Goal: Task Accomplishment & Management: Manage account settings

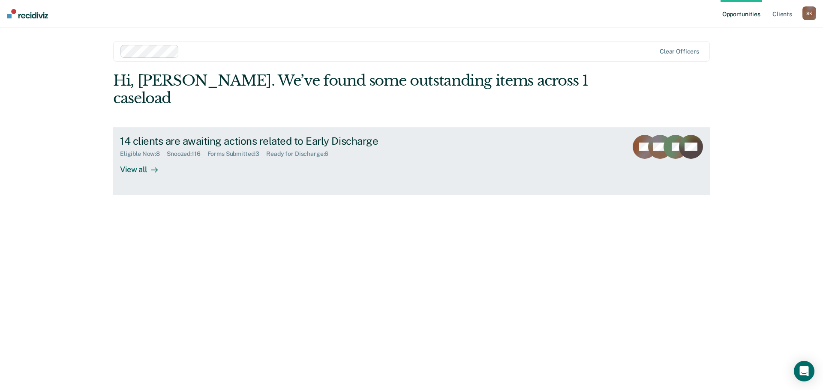
click at [138, 158] on div "View all" at bounding box center [144, 166] width 48 height 17
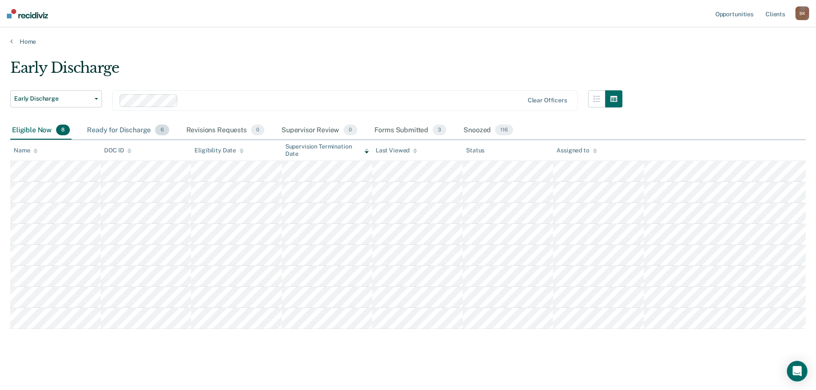
click at [150, 124] on div "Ready for Discharge 6" at bounding box center [127, 130] width 85 height 19
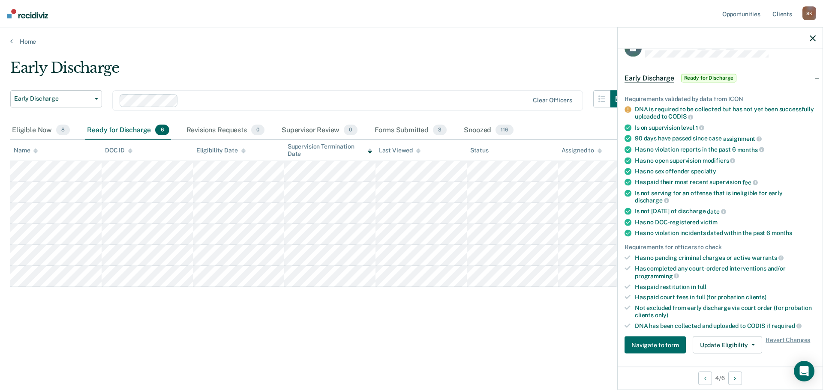
scroll to position [129, 0]
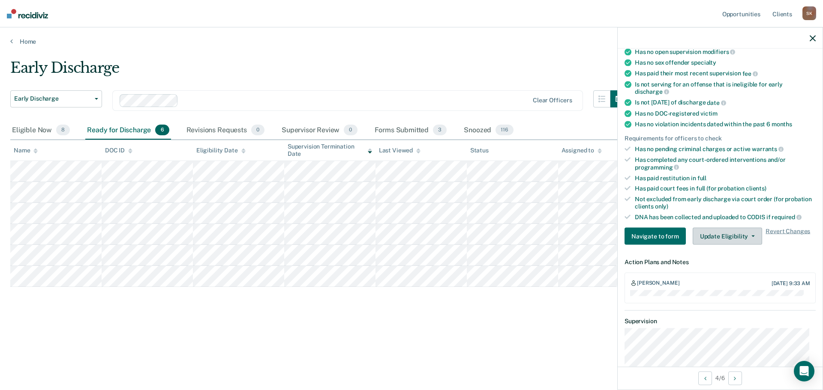
click at [731, 243] on button "Update Eligibility" at bounding box center [727, 236] width 69 height 17
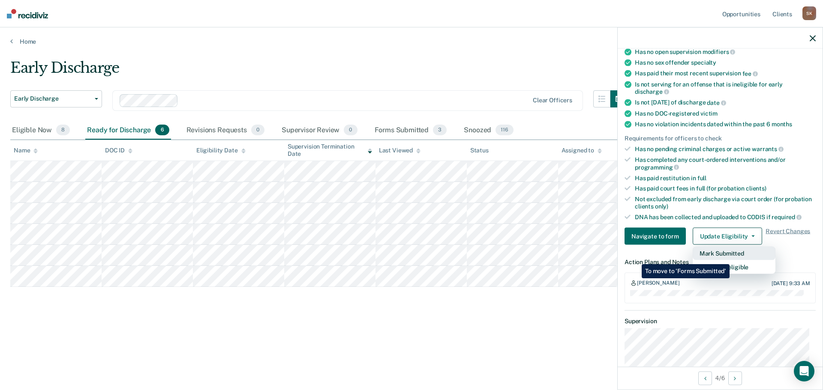
click at [732, 258] on button "Mark Submitted" at bounding box center [734, 254] width 83 height 14
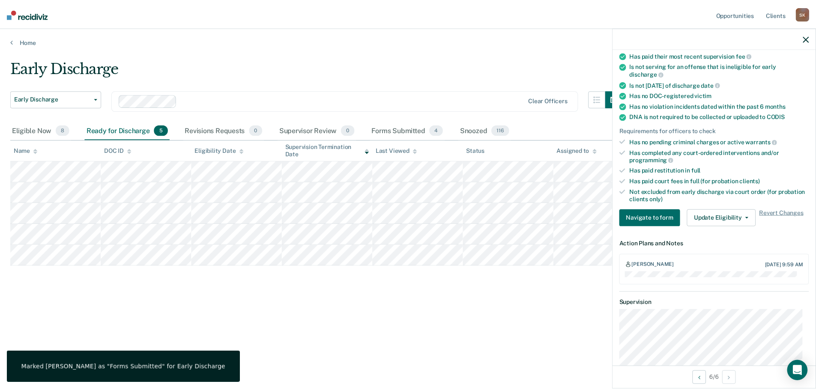
scroll to position [111, 0]
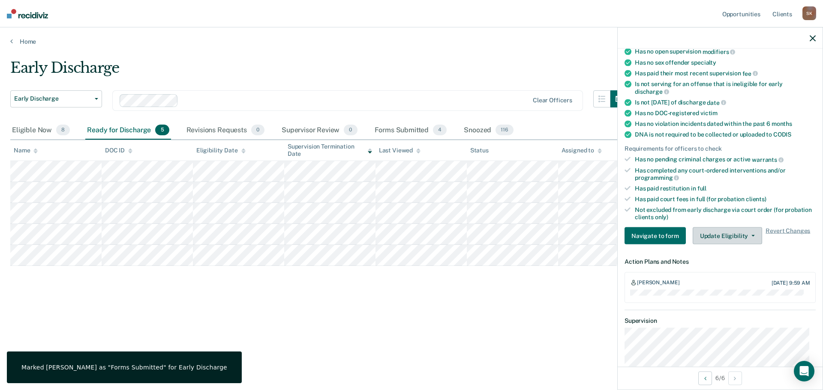
click at [735, 240] on button "Update Eligibility" at bounding box center [727, 236] width 69 height 17
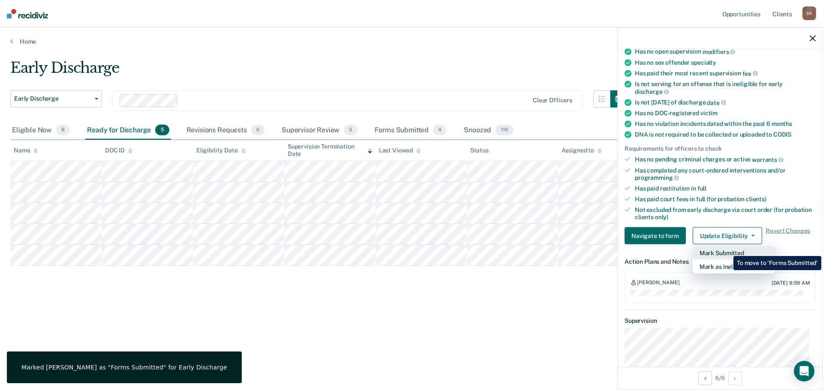
click at [727, 250] on button "Mark Submitted" at bounding box center [734, 253] width 83 height 14
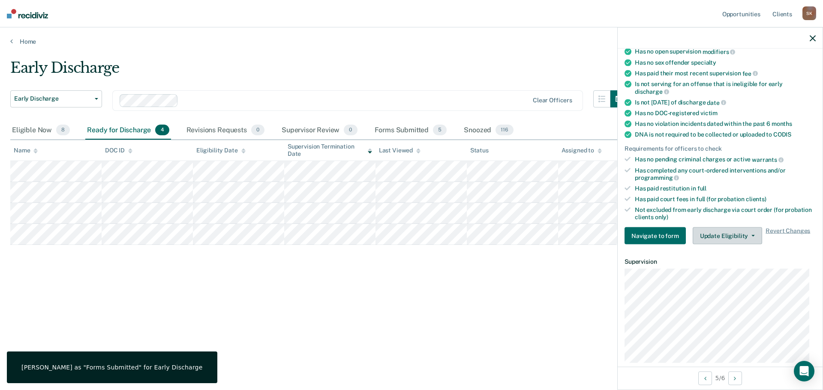
click at [732, 234] on button "Update Eligibility" at bounding box center [727, 236] width 69 height 17
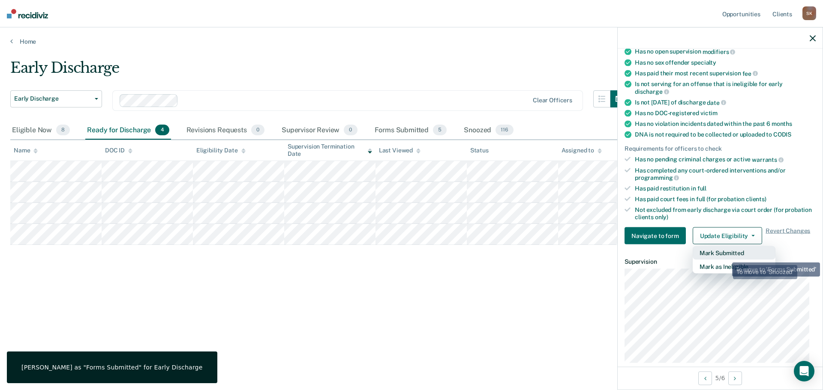
click at [726, 256] on button "Mark Submitted" at bounding box center [734, 253] width 83 height 14
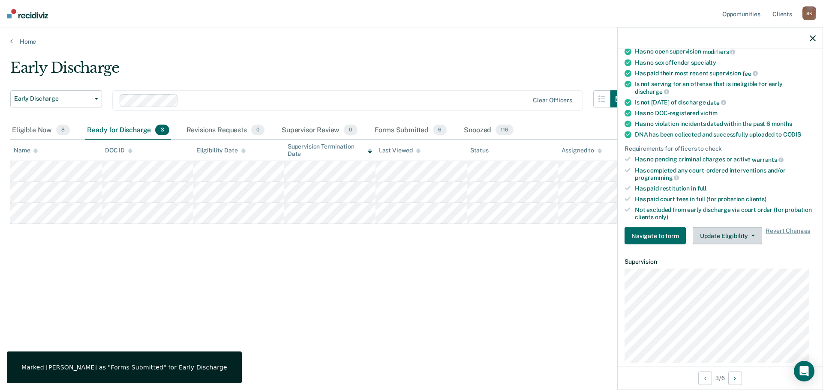
click at [729, 235] on button "Update Eligibility" at bounding box center [727, 236] width 69 height 17
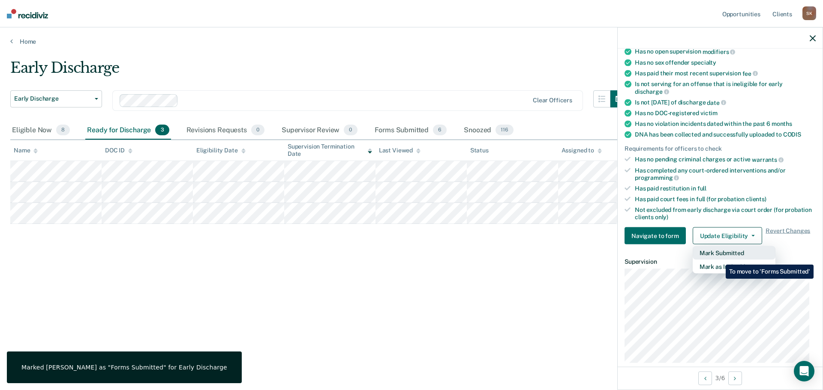
click at [719, 258] on button "Mark Submitted" at bounding box center [734, 253] width 83 height 14
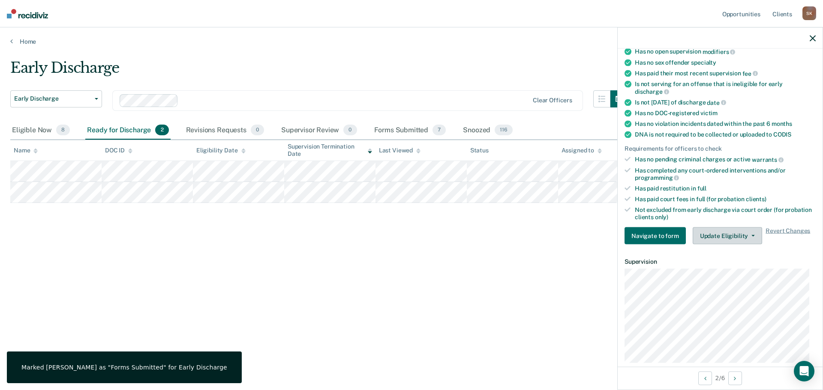
click at [729, 241] on button "Update Eligibility" at bounding box center [727, 236] width 69 height 17
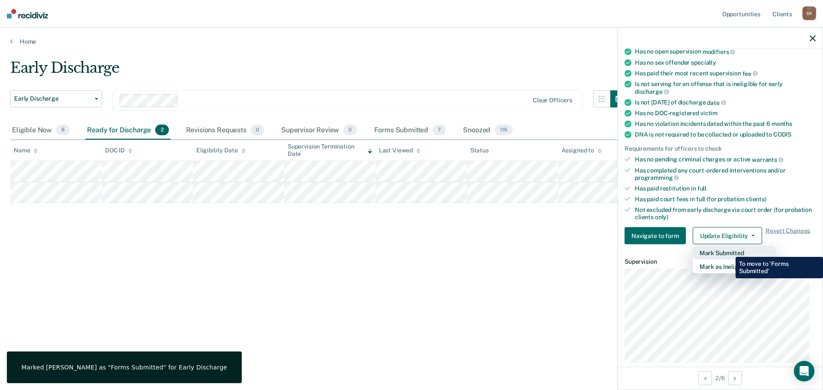
click at [729, 251] on button "Mark Submitted" at bounding box center [734, 253] width 83 height 14
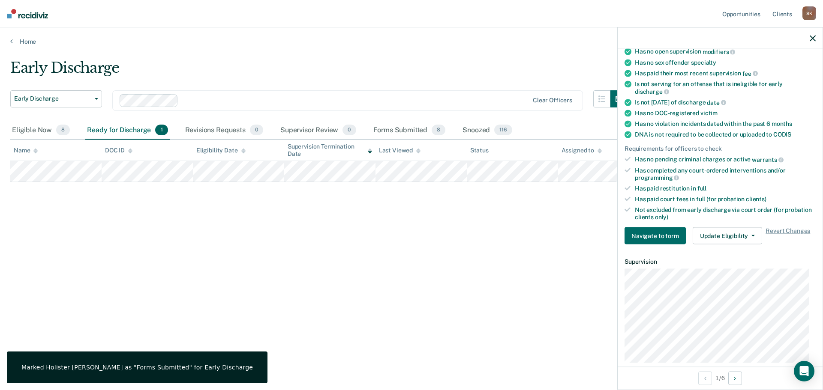
click at [732, 245] on div "Requirements validated by data from ICON Is on supervision level 1 90 days have…" at bounding box center [720, 121] width 205 height 261
click at [729, 242] on button "Update Eligibility" at bounding box center [727, 236] width 69 height 17
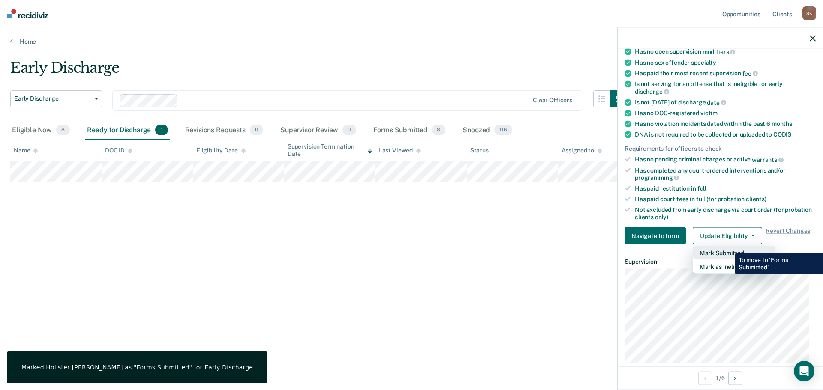
click at [728, 247] on button "Mark Submitted" at bounding box center [734, 253] width 83 height 14
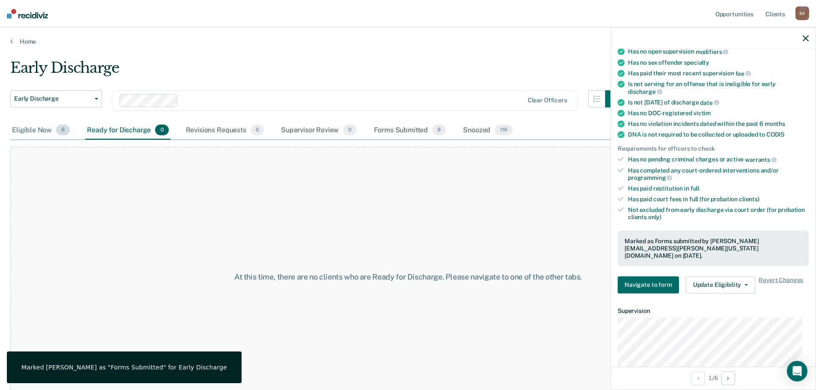
click at [28, 133] on div "Eligible Now 8" at bounding box center [40, 130] width 61 height 19
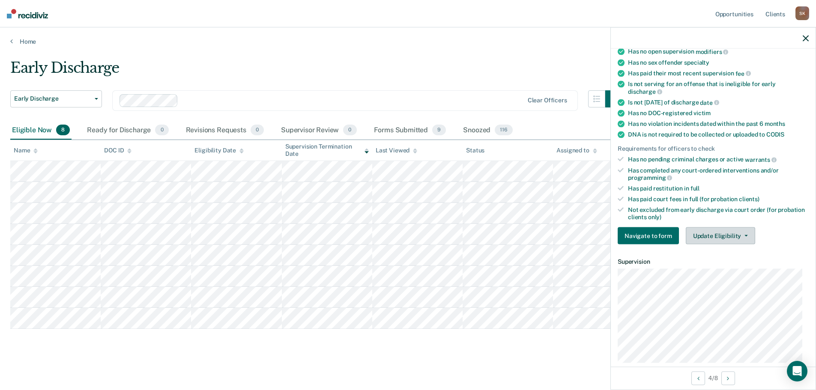
click at [705, 241] on button "Update Eligibility" at bounding box center [720, 236] width 69 height 17
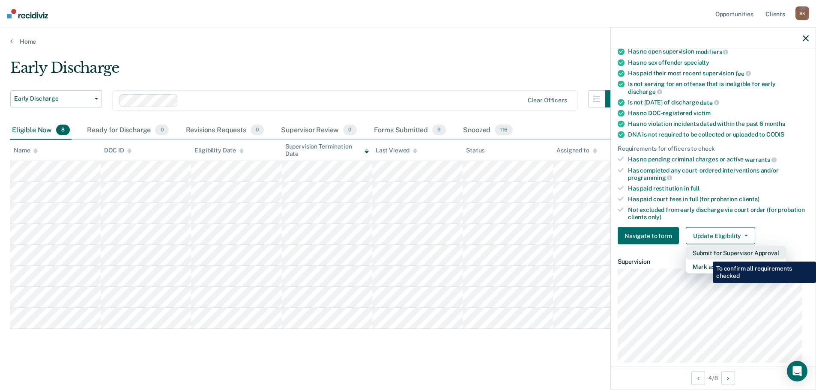
click at [707, 255] on button "Submit for Supervisor Approval" at bounding box center [736, 253] width 100 height 14
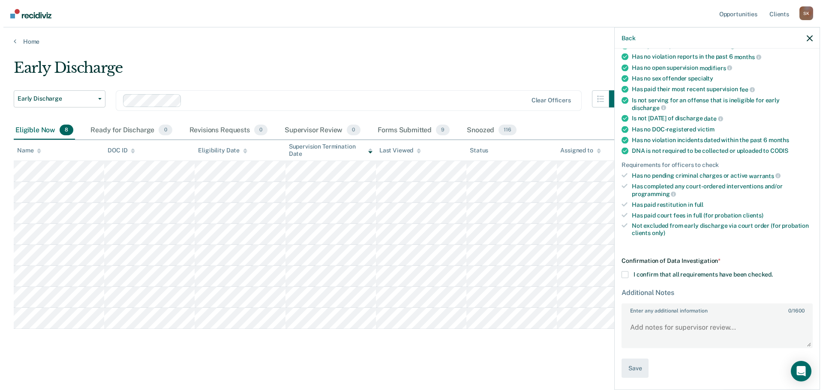
scroll to position [93, 0]
click at [622, 274] on span at bounding box center [621, 276] width 7 height 7
click at [769, 273] on input "I confirm that all requirements have been checked." at bounding box center [769, 273] width 0 height 0
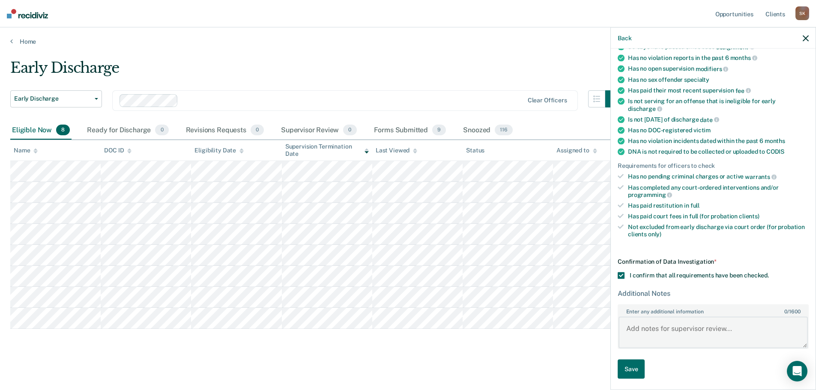
click at [679, 318] on textarea "Enter any additional information 0 / 1600" at bounding box center [713, 333] width 189 height 32
type textarea "Discharge Reviewed and Submitted"
click at [630, 368] on button "Save" at bounding box center [631, 369] width 27 height 19
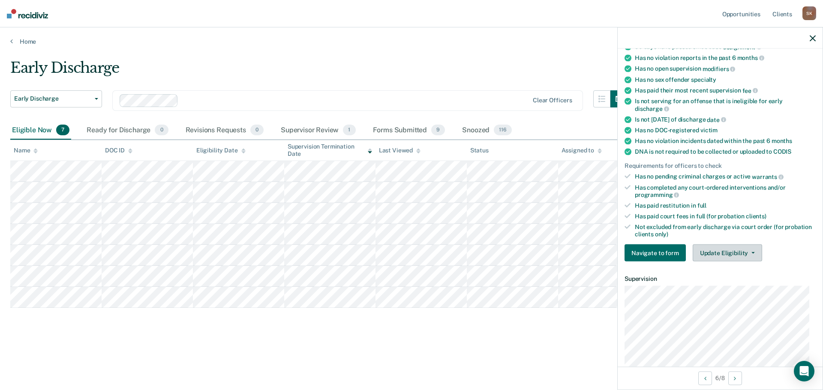
click at [707, 248] on button "Update Eligibility" at bounding box center [727, 253] width 69 height 17
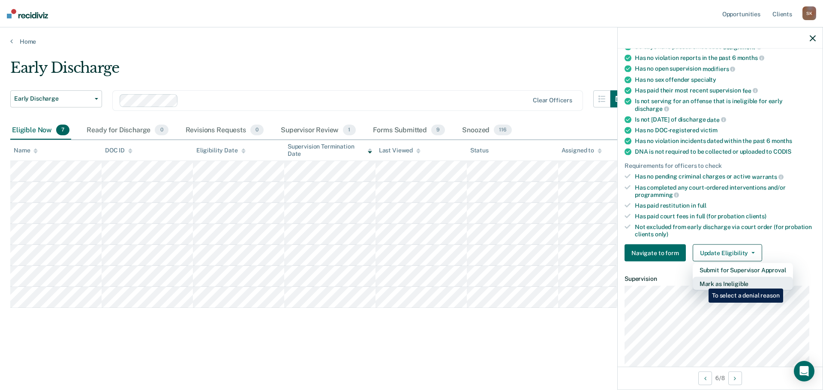
click at [702, 282] on button "Mark as Ineligible" at bounding box center [743, 284] width 100 height 14
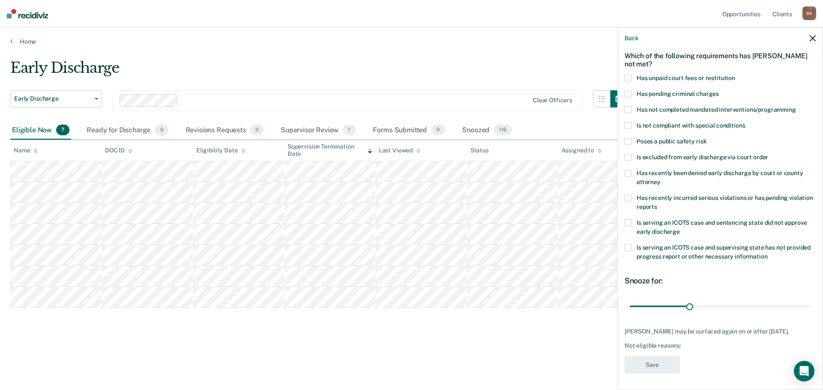
click at [630, 110] on span at bounding box center [627, 109] width 7 height 7
click at [796, 106] on input "Has not completed mandated interventions/programming" at bounding box center [796, 106] width 0 height 0
drag, startPoint x: 687, startPoint y: 304, endPoint x: 660, endPoint y: 302, distance: 27.5
type input "15"
click at [660, 302] on input "range" at bounding box center [720, 306] width 181 height 15
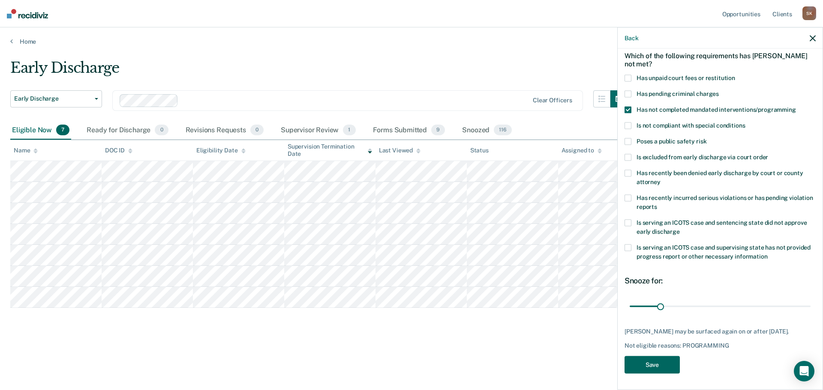
click at [649, 369] on button "Save" at bounding box center [651, 365] width 55 height 18
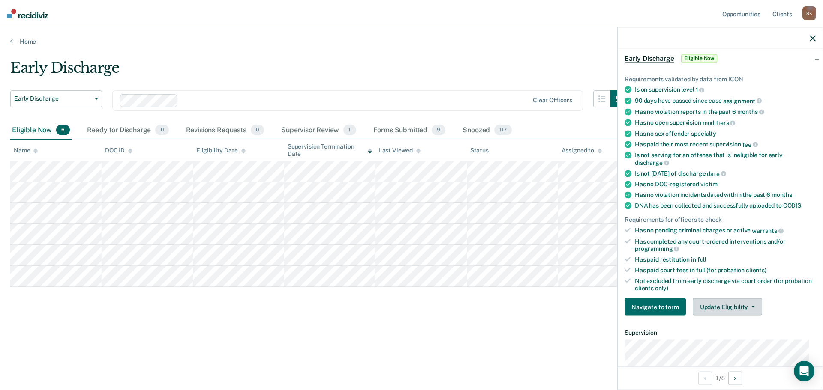
click at [731, 303] on button "Update Eligibility" at bounding box center [727, 307] width 69 height 17
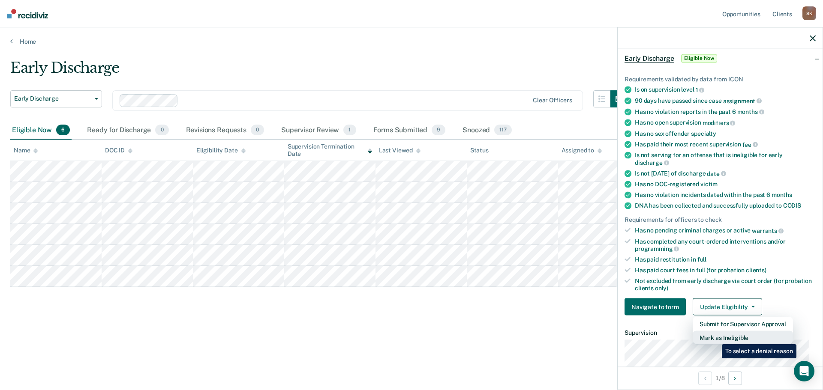
click at [715, 338] on button "Mark as Ineligible" at bounding box center [743, 338] width 100 height 14
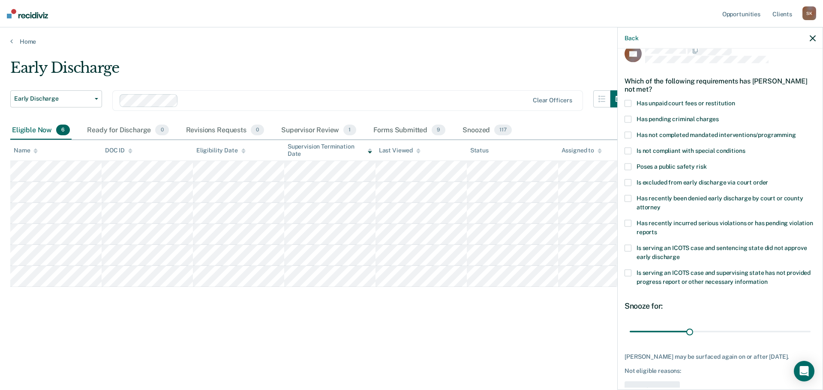
scroll to position [0, 0]
